Goal: Ask a question

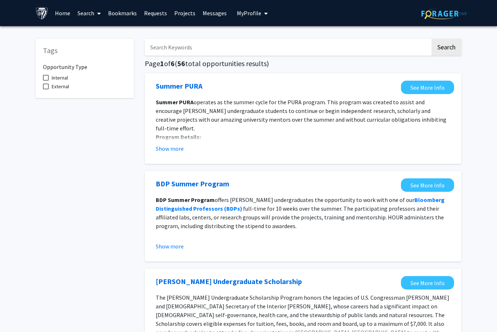
click at [45, 78] on span at bounding box center [46, 78] width 6 height 6
click at [45, 81] on input "Internal" at bounding box center [45, 81] width 0 height 0
click at [45, 78] on span at bounding box center [46, 78] width 6 height 6
click at [45, 81] on input "Internal" at bounding box center [45, 81] width 0 height 0
checkbox input "false"
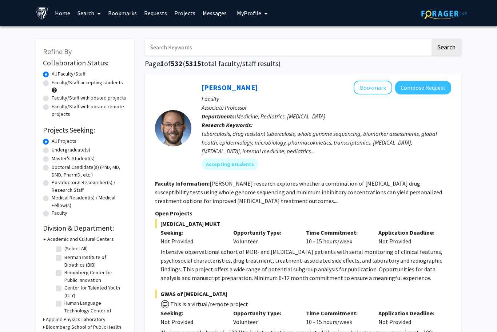
click at [257, 45] on input "Search Keywords" at bounding box center [287, 47] width 285 height 17
click at [446, 47] on button "Search" at bounding box center [446, 47] width 30 height 17
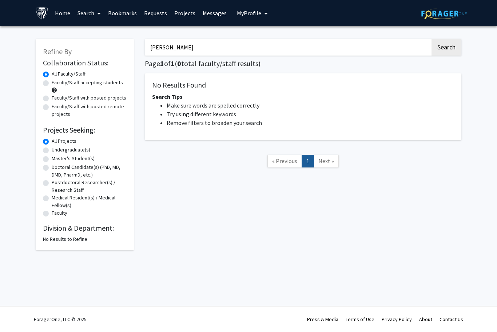
click at [357, 51] on input "[PERSON_NAME]" at bounding box center [287, 47] width 285 height 17
type input "[PERSON_NAME]"
click at [446, 47] on button "Search" at bounding box center [446, 47] width 30 height 17
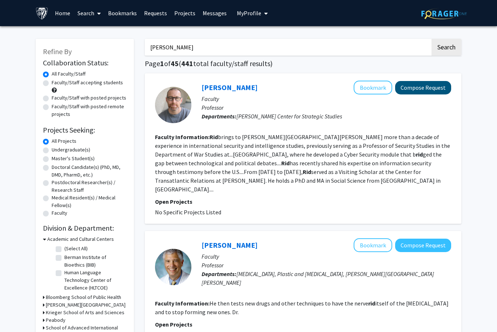
click at [410, 92] on button "Compose Request" at bounding box center [423, 87] width 56 height 13
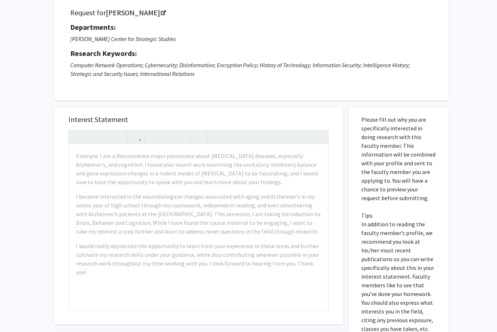
scroll to position [49, 0]
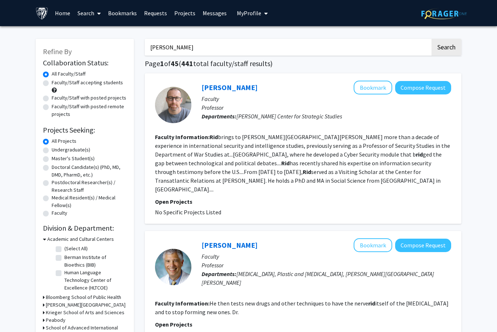
click at [235, 43] on input "[PERSON_NAME]" at bounding box center [287, 47] width 285 height 17
type input "R"
type input "Manosevitz"
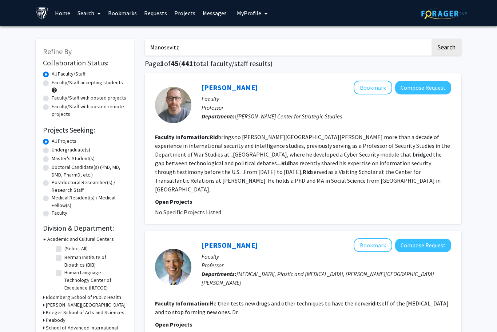
click at [446, 47] on button "Search" at bounding box center [446, 47] width 30 height 17
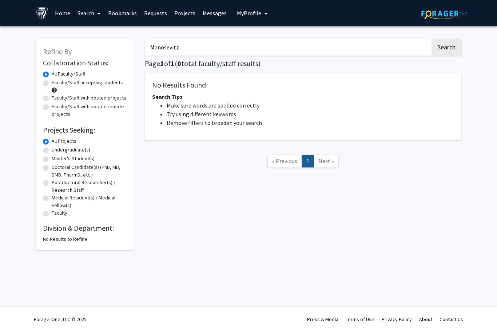
click at [218, 52] on input "Manosevitz" at bounding box center [287, 47] width 285 height 17
